Goal: Task Accomplishment & Management: Manage account settings

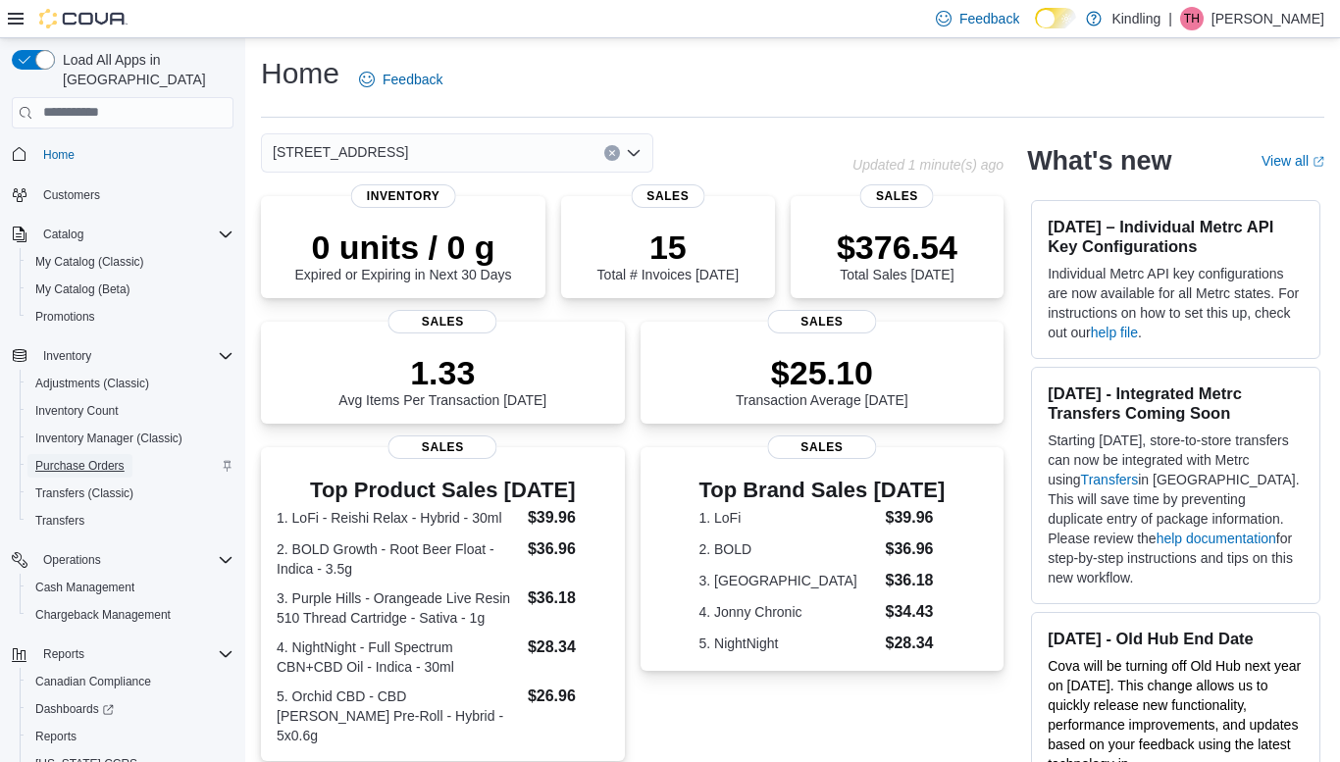
click at [106, 458] on span "Purchase Orders" at bounding box center [79, 466] width 89 height 16
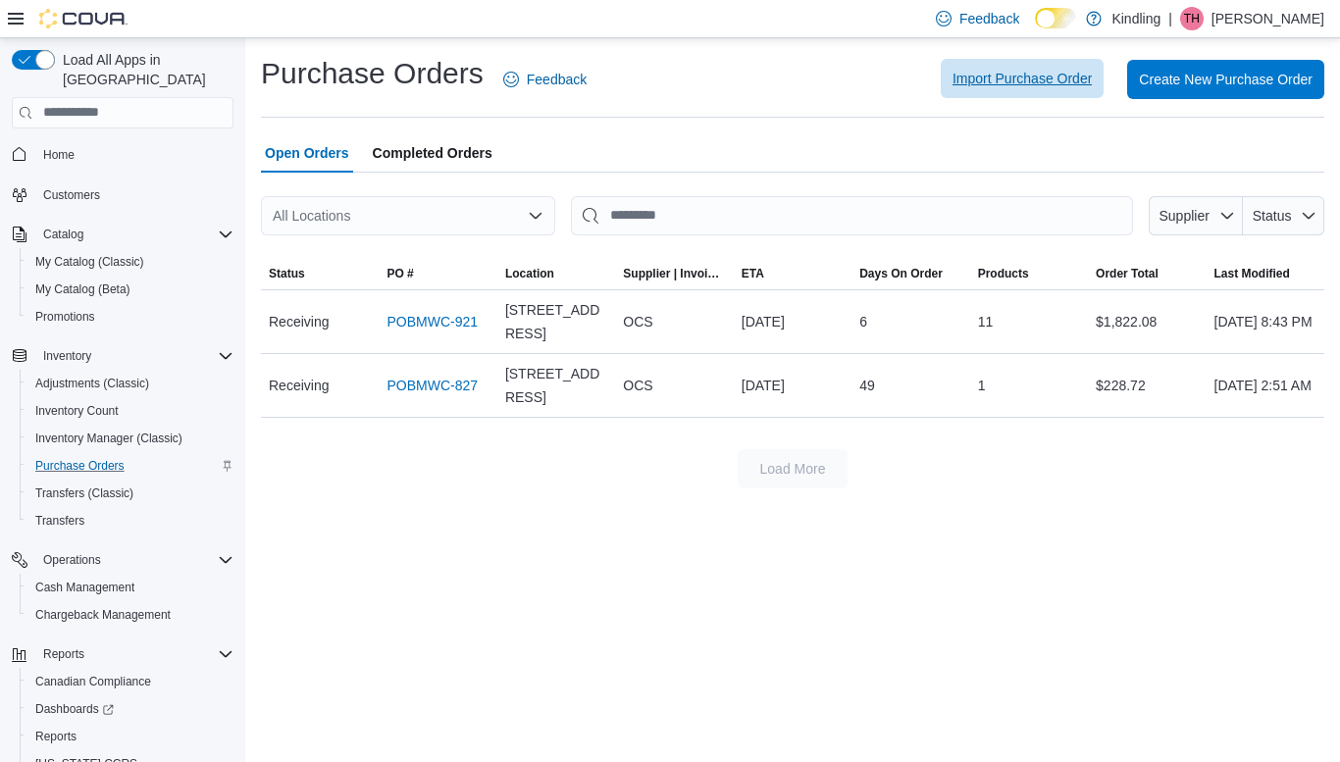
click at [970, 76] on span "Import Purchase Order" at bounding box center [1021, 79] width 139 height 20
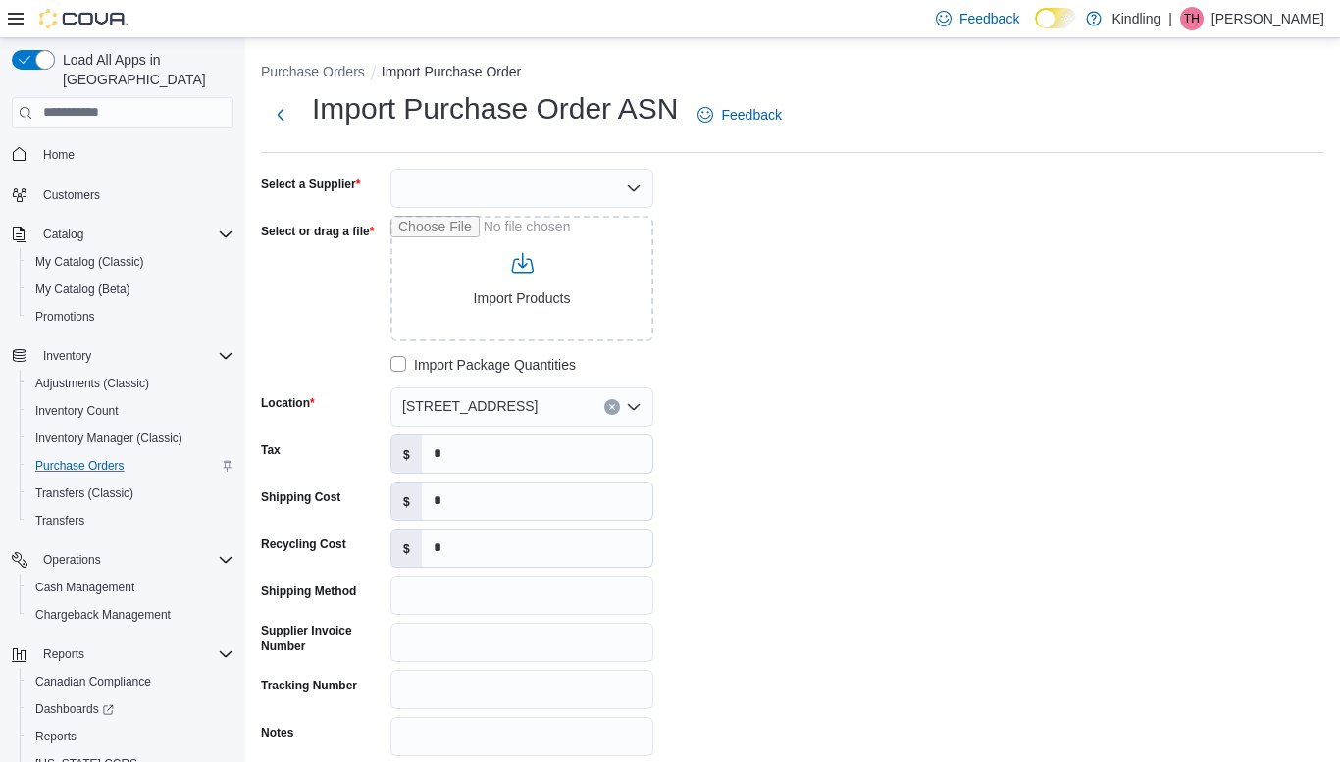
click at [497, 185] on div at bounding box center [521, 188] width 263 height 39
click at [497, 185] on div at bounding box center [521, 187] width 263 height 39
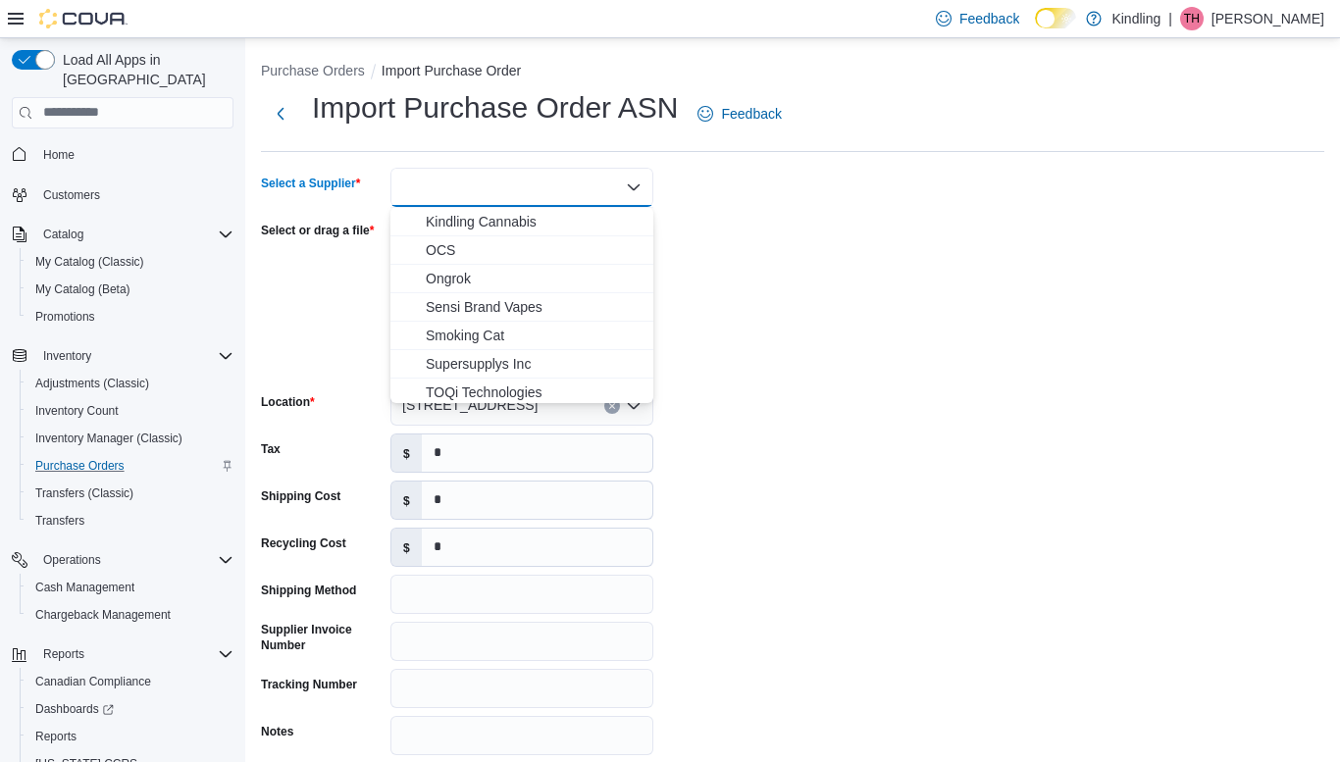
scroll to position [304, 0]
click at [472, 256] on span "OCS" at bounding box center [534, 258] width 216 height 20
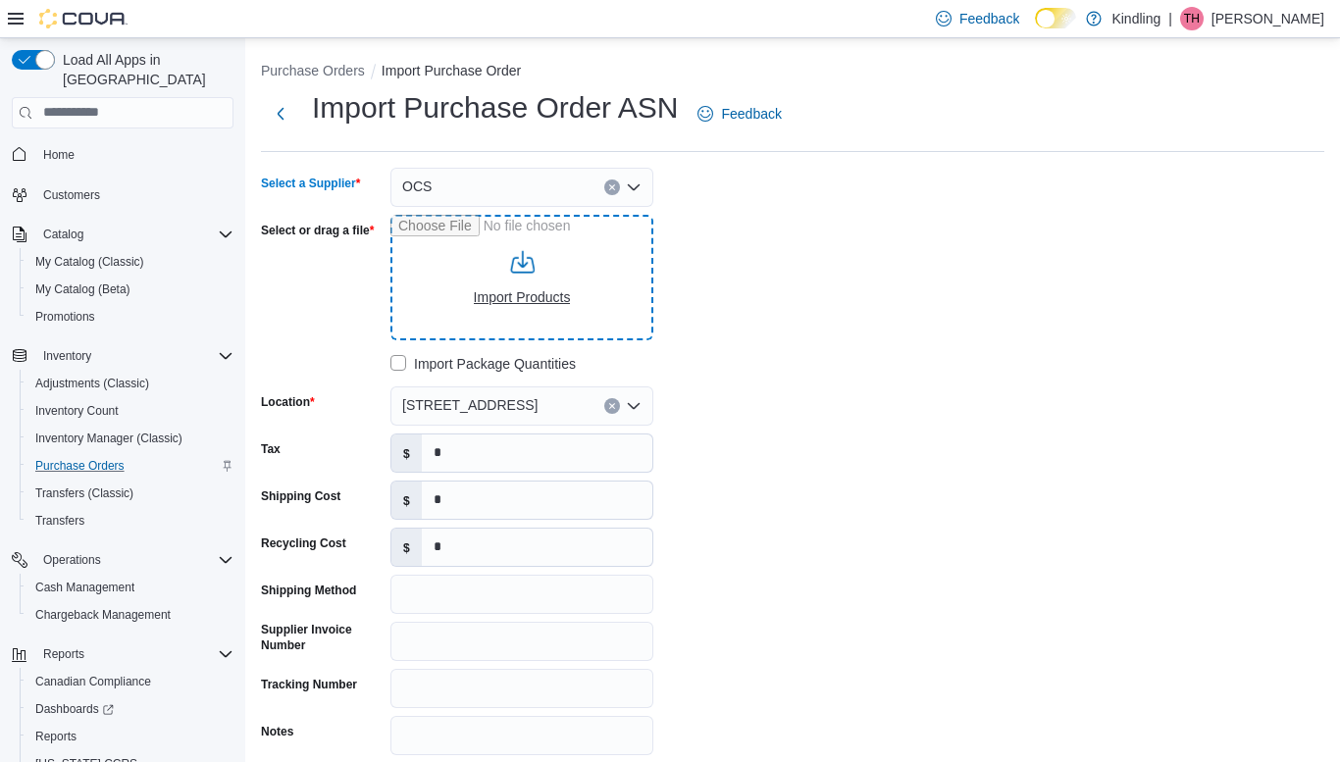
click at [524, 304] on input "Select or drag a file" at bounding box center [521, 278] width 263 height 126
type input "**********"
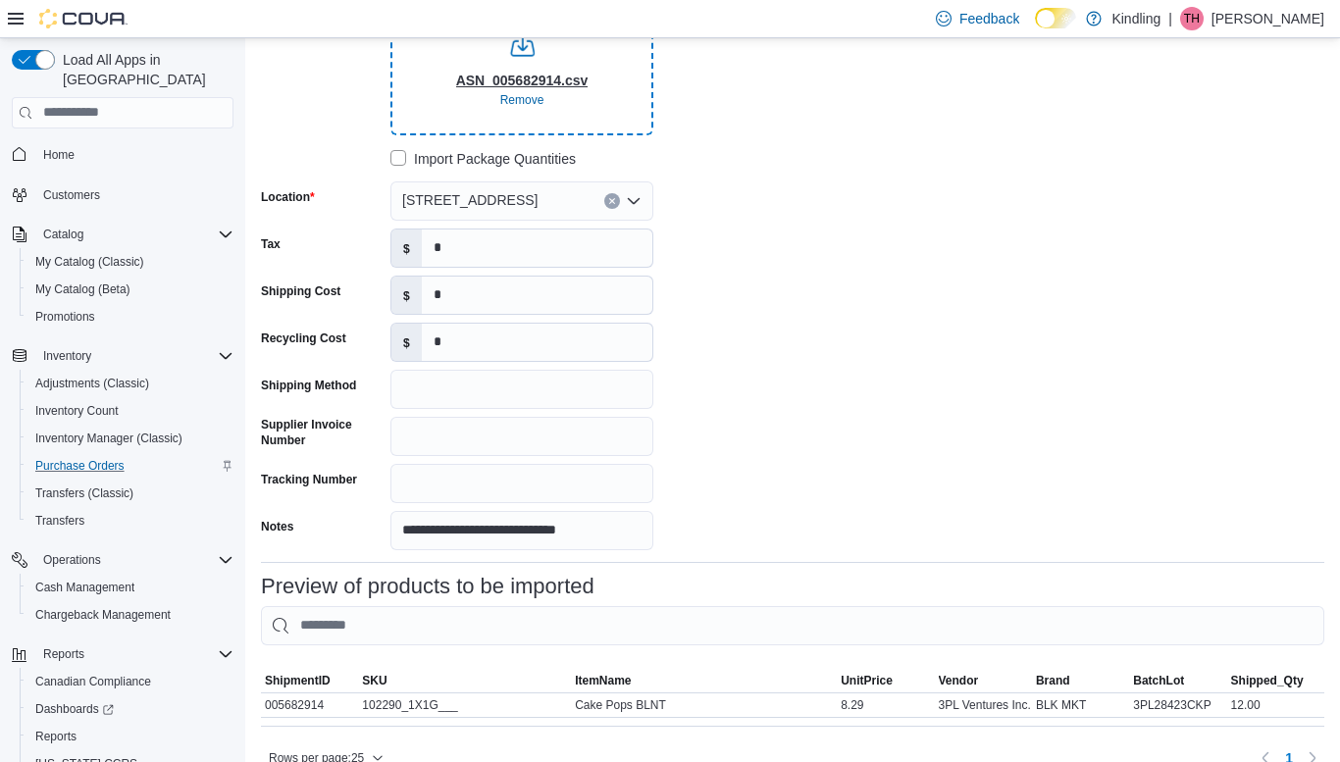
scroll to position [282, 0]
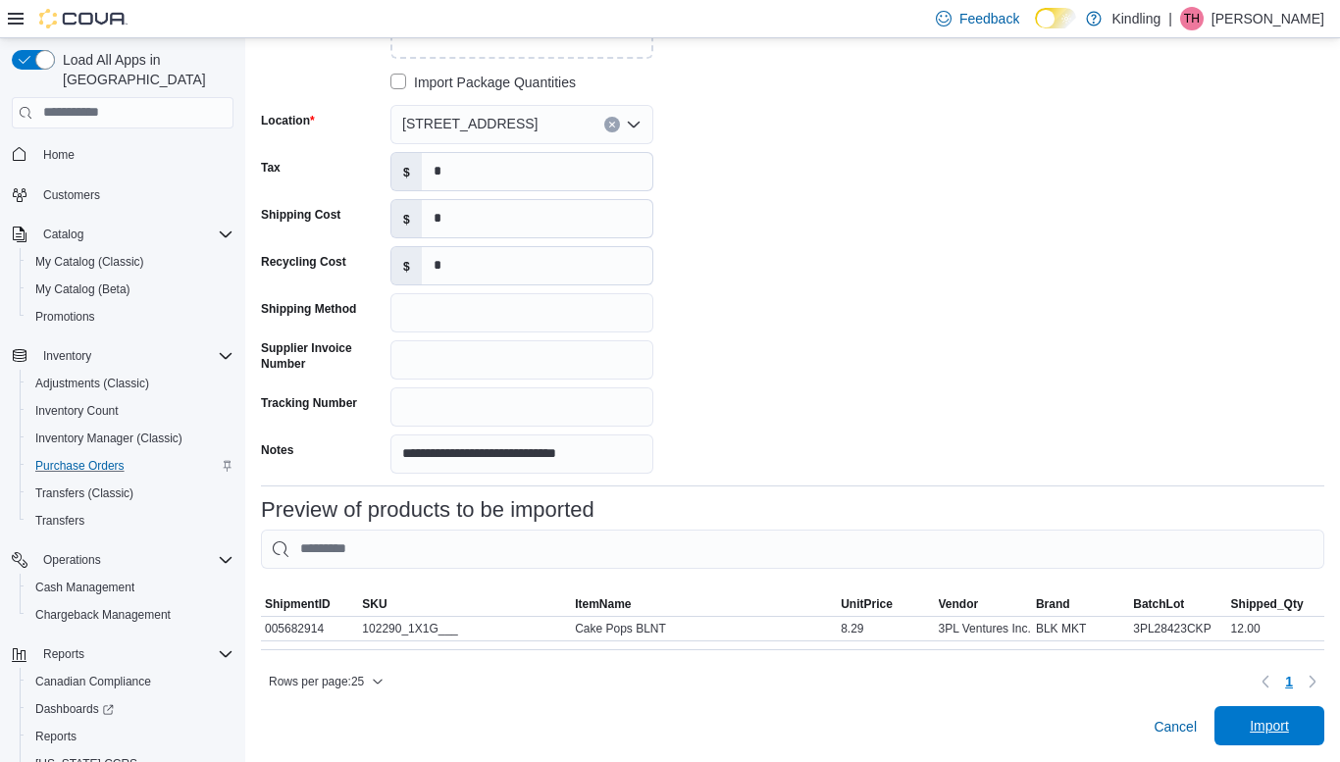
click at [1275, 719] on span "Import" at bounding box center [1269, 726] width 39 height 20
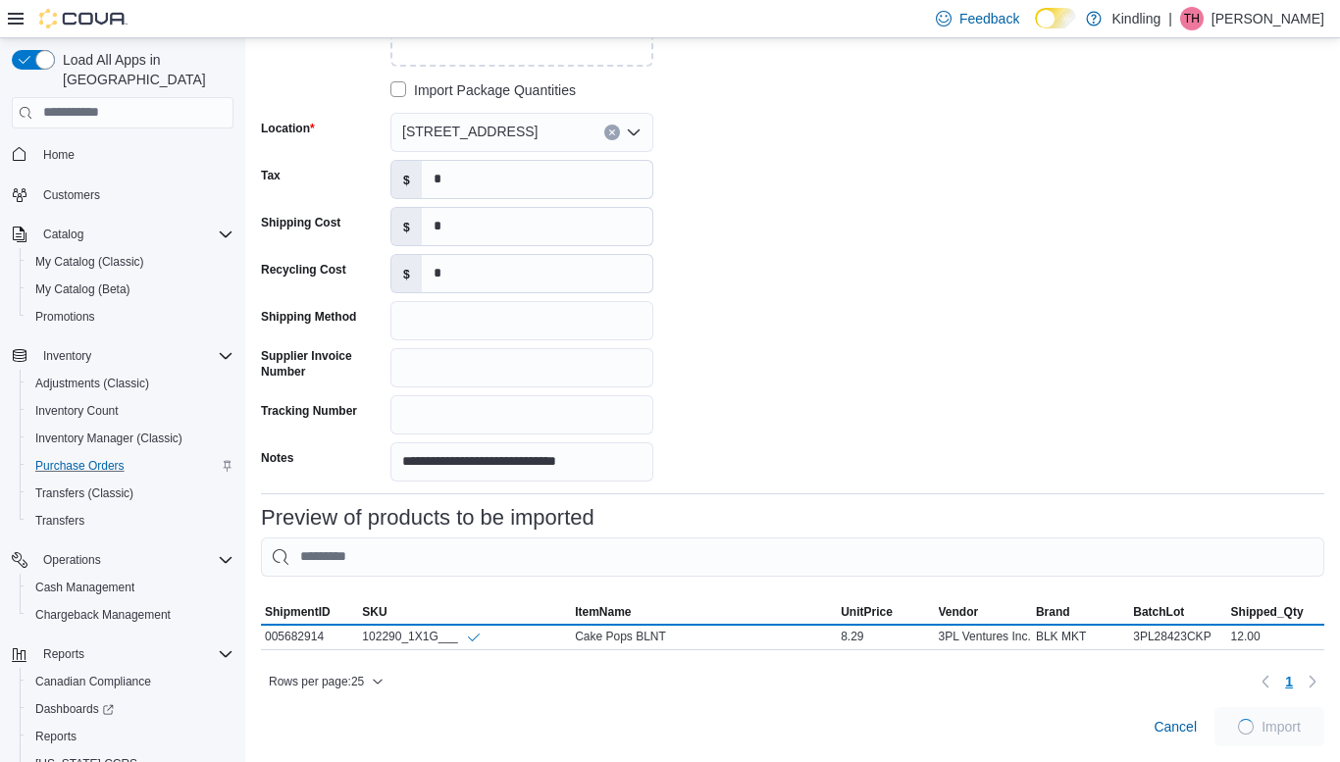
scroll to position [275, 0]
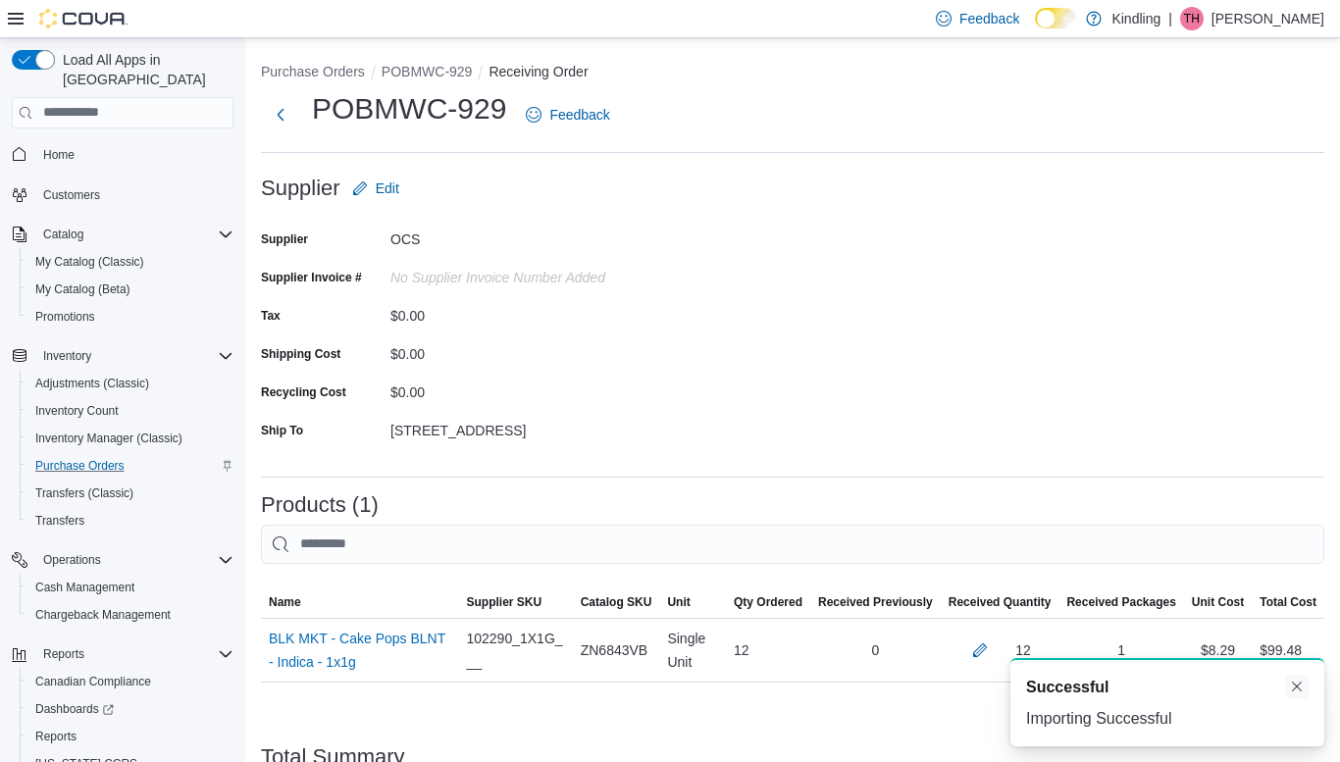
click at [1301, 679] on button "Dismiss toast" at bounding box center [1297, 687] width 24 height 24
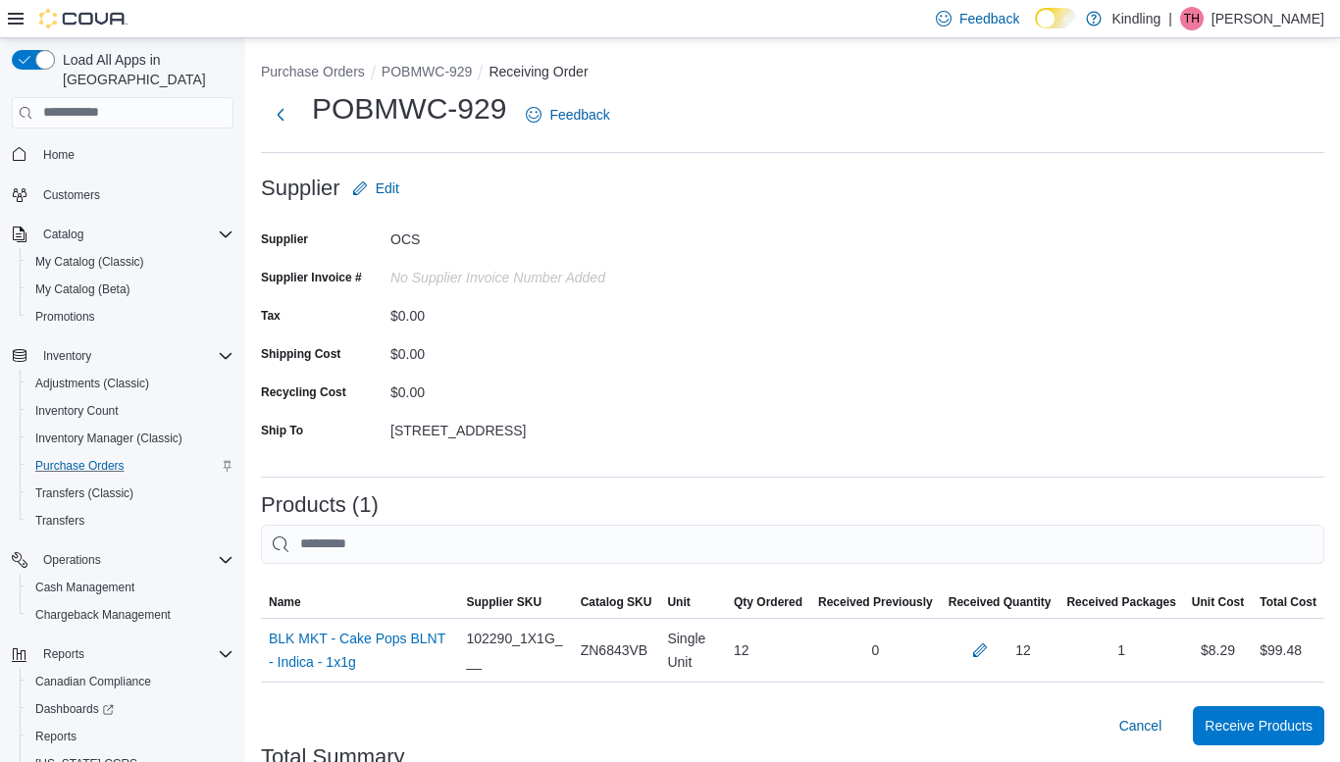
scroll to position [47, 0]
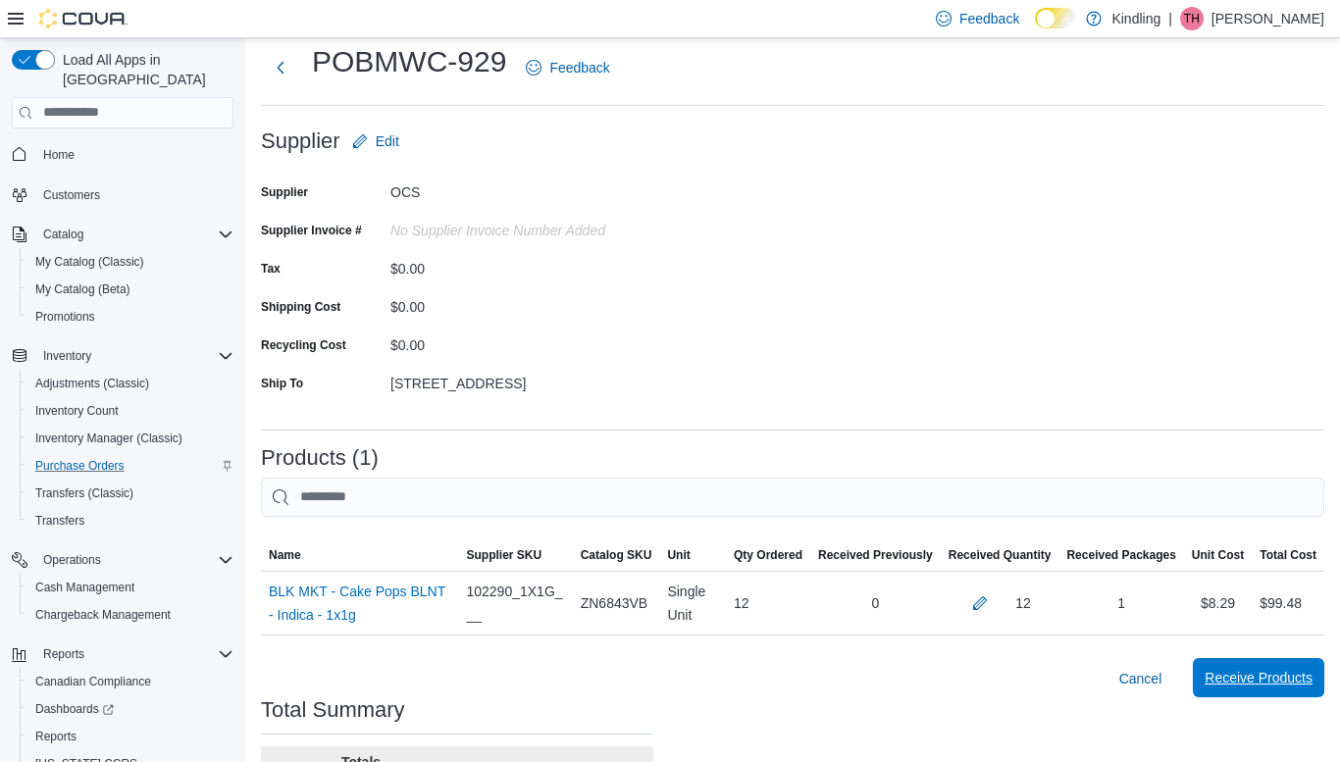
click at [1273, 686] on span "Receive Products" at bounding box center [1258, 678] width 108 height 20
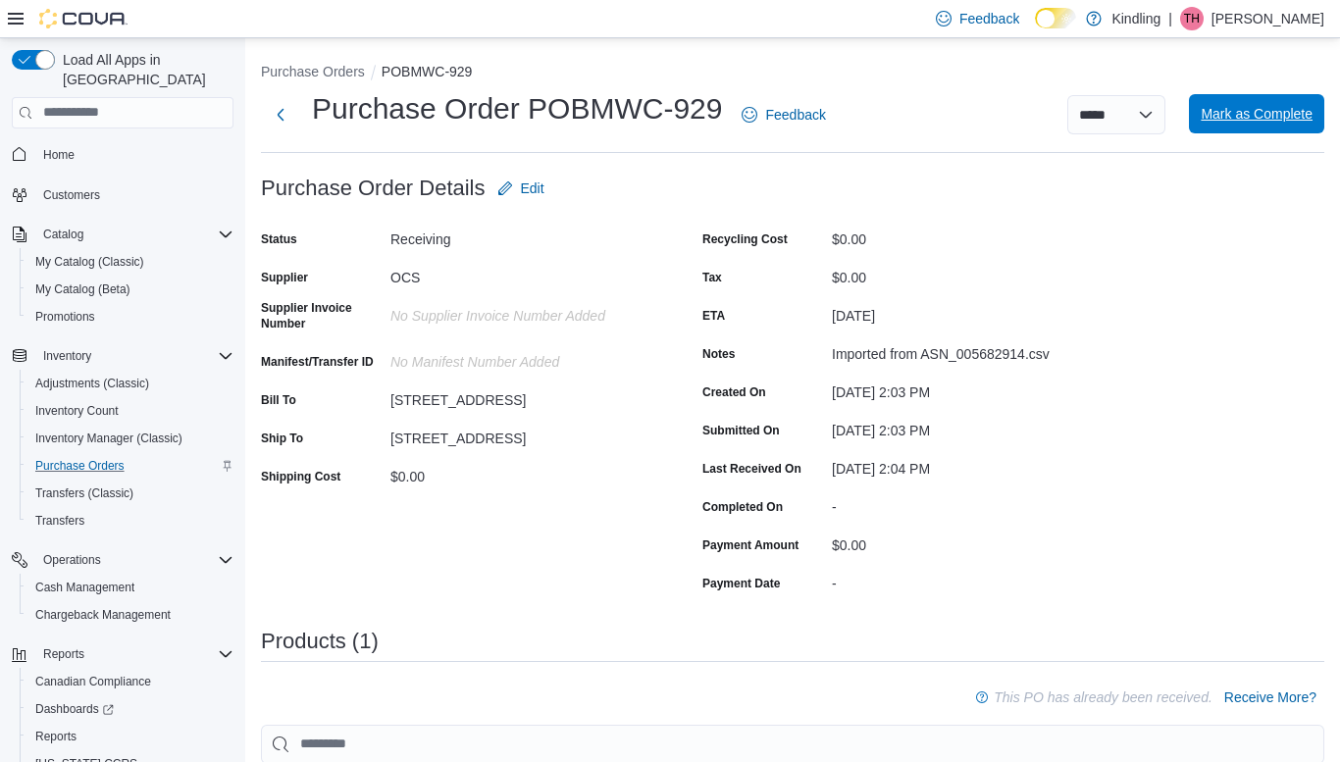
click at [1245, 109] on span "Mark as Complete" at bounding box center [1257, 114] width 112 height 20
